Goal: Information Seeking & Learning: Learn about a topic

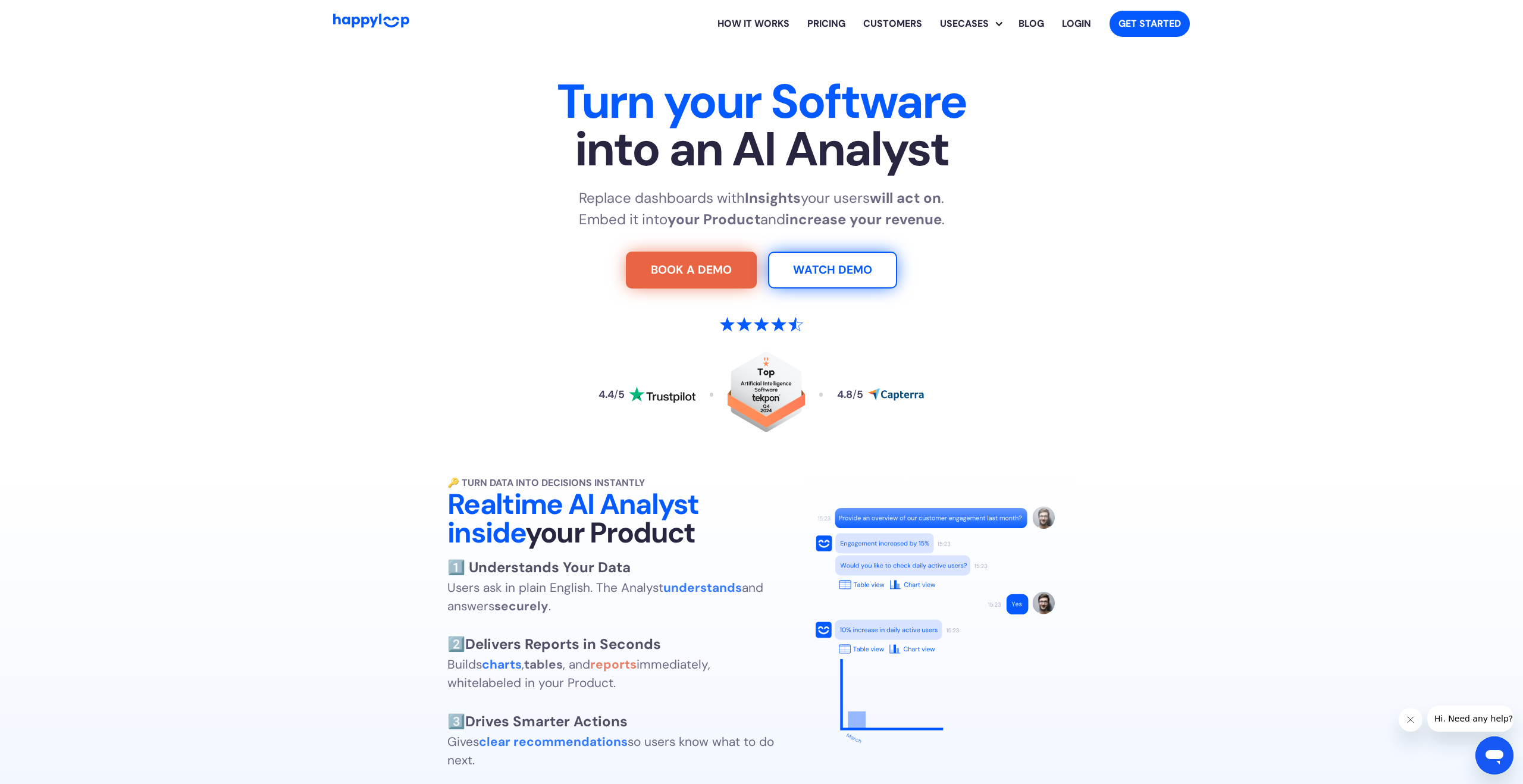
click at [822, 26] on link "Pricing" at bounding box center [827, 24] width 56 height 38
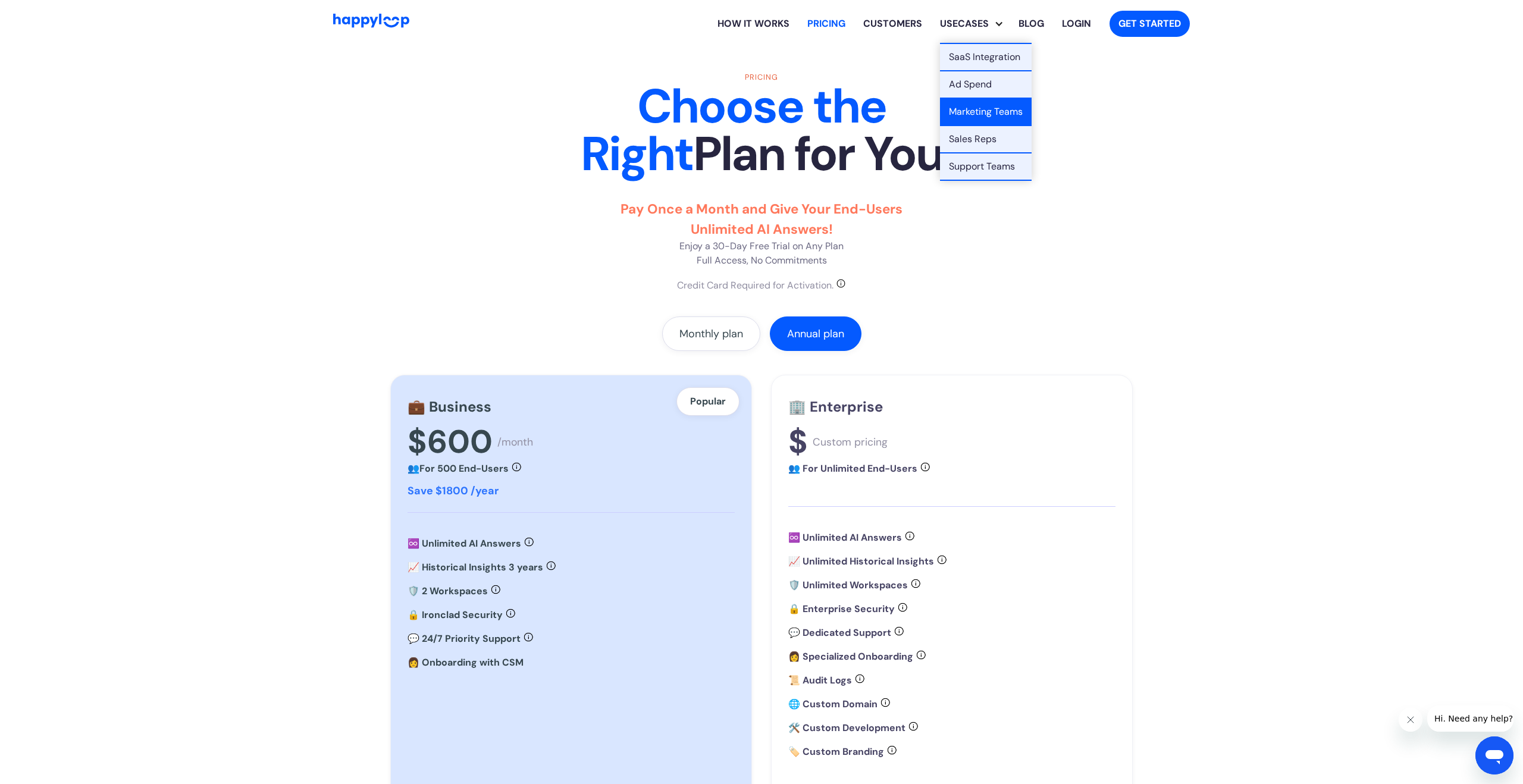
click at [969, 115] on link "Marketing Teams" at bounding box center [985, 112] width 91 height 27
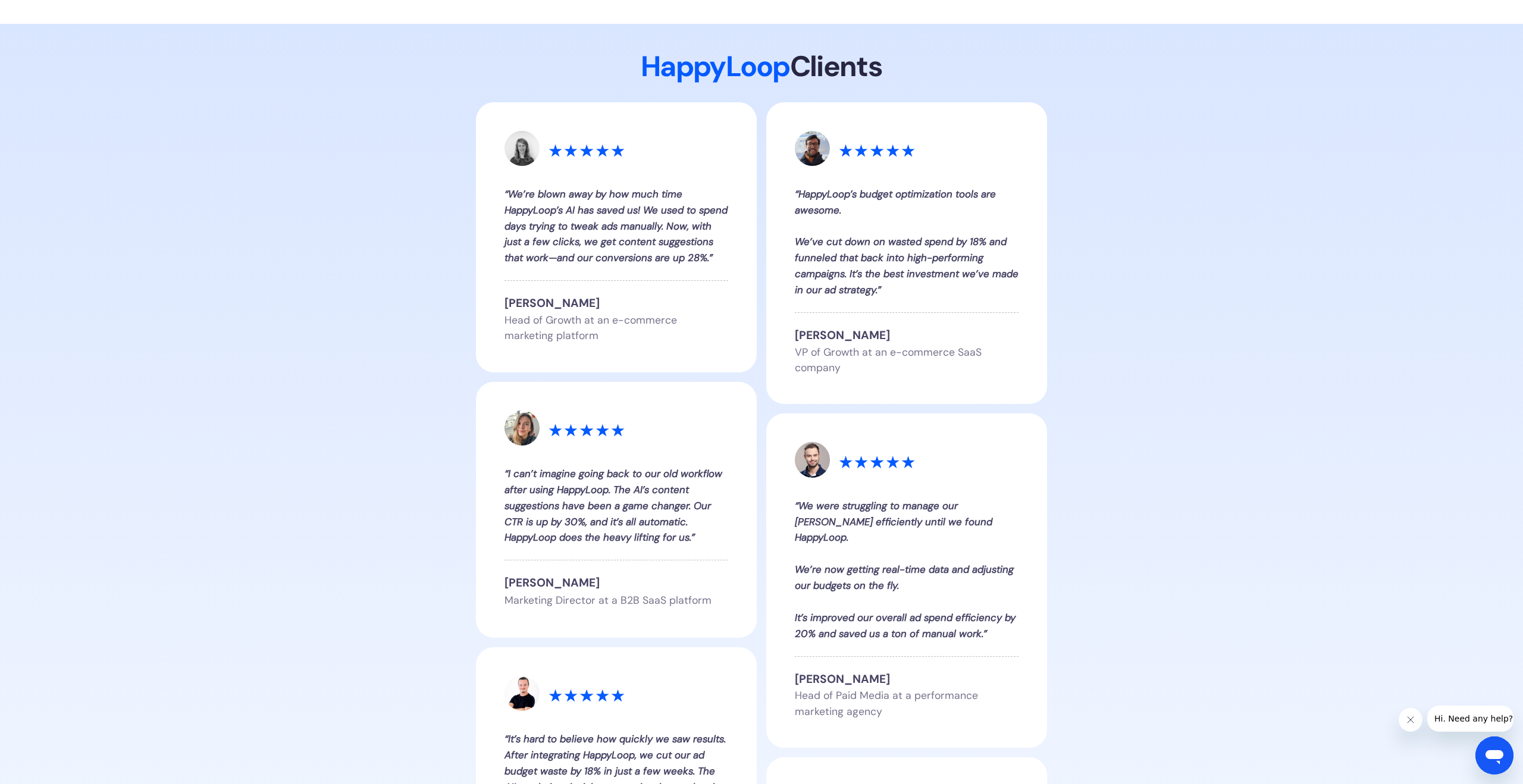
scroll to position [2711, 0]
